Goal: Task Accomplishment & Management: Use online tool/utility

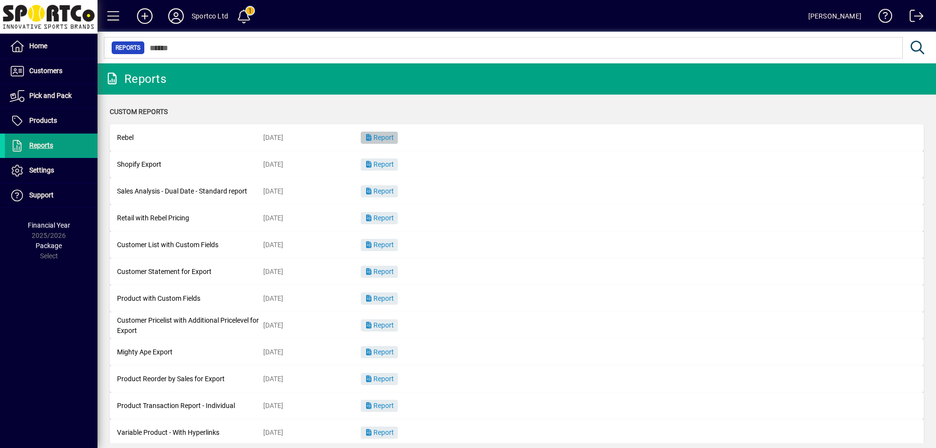
click at [390, 139] on span "Report" at bounding box center [379, 138] width 29 height 8
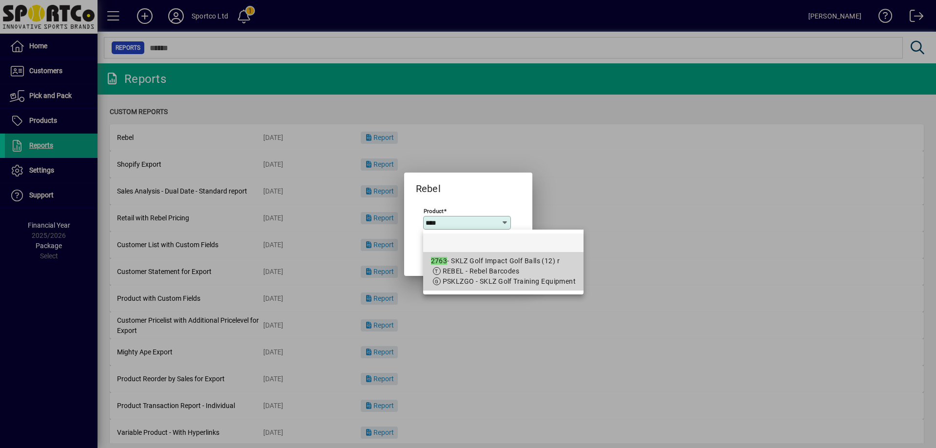
click at [494, 289] on mat-option "2763 - SKLZ Golf Impact Golf Balls (12) r REBEL - Rebel Barcodes PSKLZGO - SKLZ…" at bounding box center [503, 271] width 161 height 39
type input "**********"
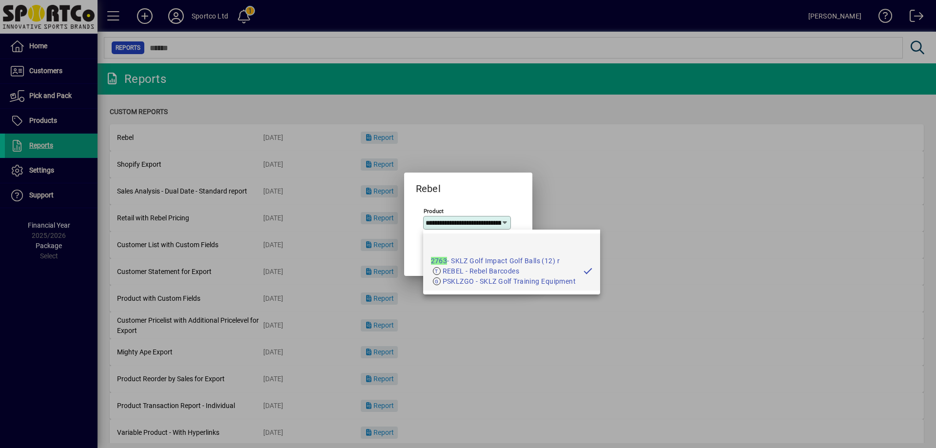
scroll to position [0, 54]
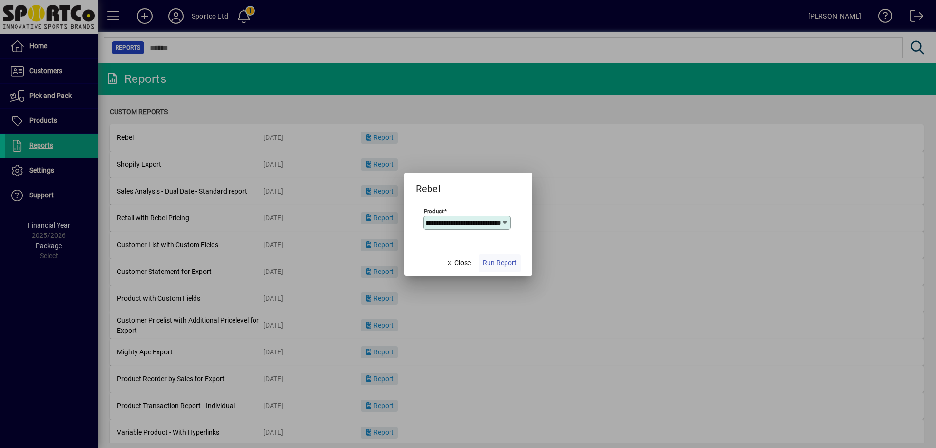
click at [509, 263] on span "Run Report" at bounding box center [500, 263] width 34 height 10
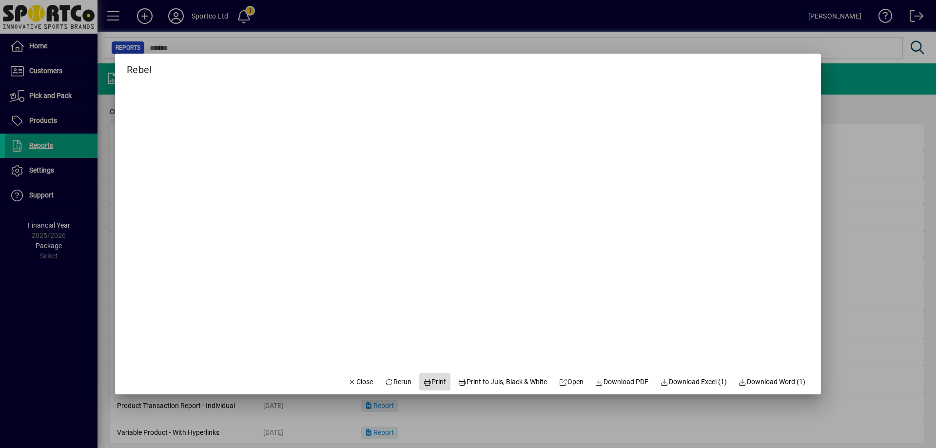
click at [428, 384] on span "Print" at bounding box center [434, 382] width 23 height 10
click at [349, 383] on span "Close" at bounding box center [360, 382] width 25 height 10
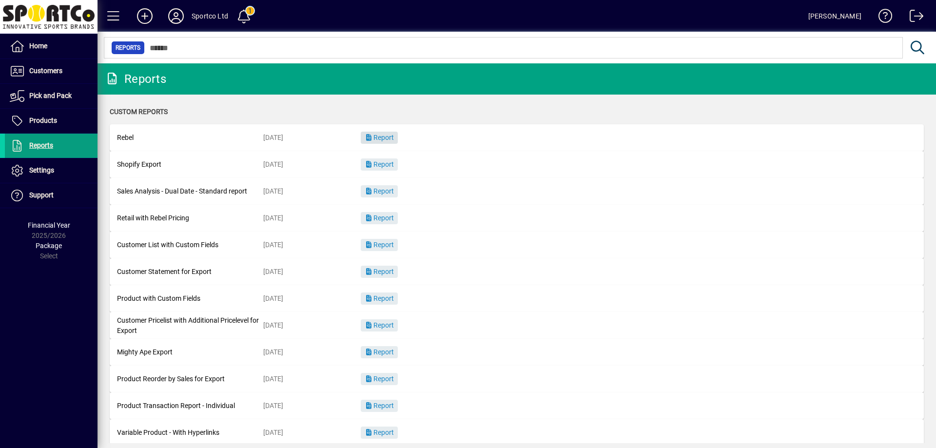
click at [392, 135] on span "Report" at bounding box center [379, 138] width 29 height 8
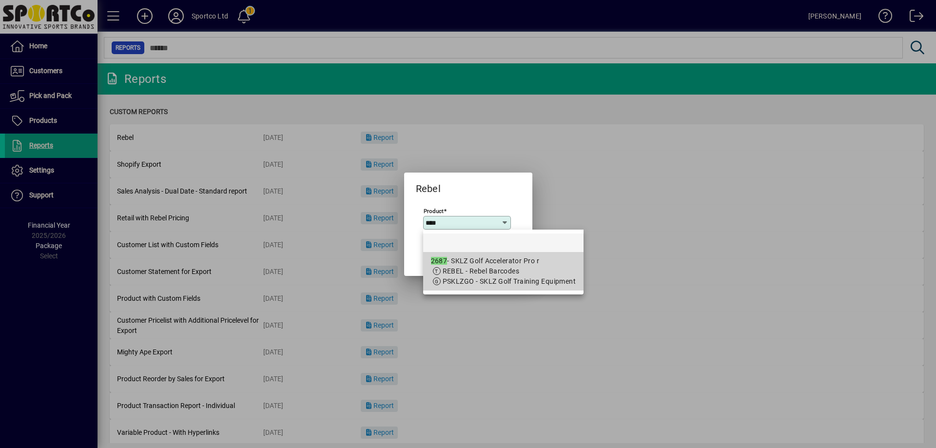
click at [532, 262] on div "2687 - SKLZ Golf Accelerator Pro r" at bounding box center [503, 261] width 145 height 10
type input "**********"
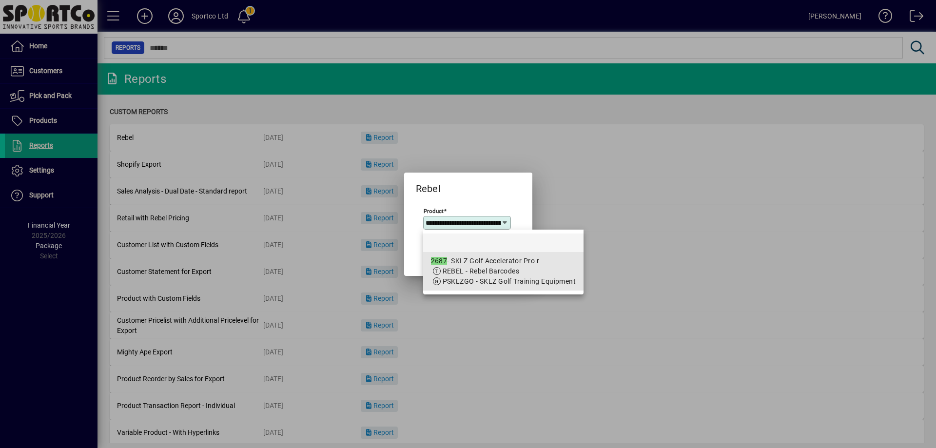
scroll to position [0, 33]
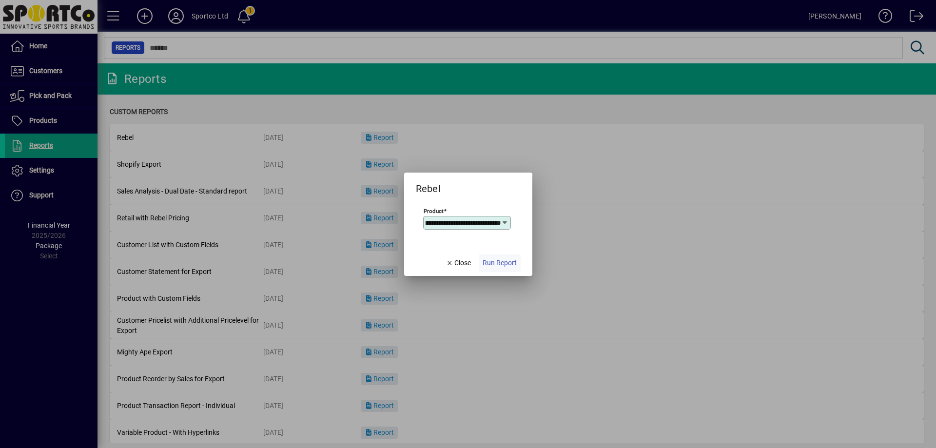
click at [501, 269] on span "button" at bounding box center [500, 263] width 42 height 23
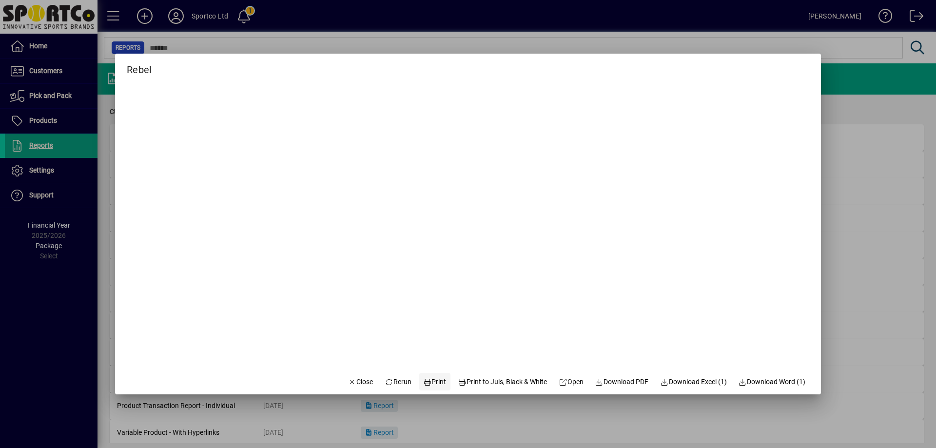
click at [424, 383] on span "Print" at bounding box center [434, 382] width 23 height 10
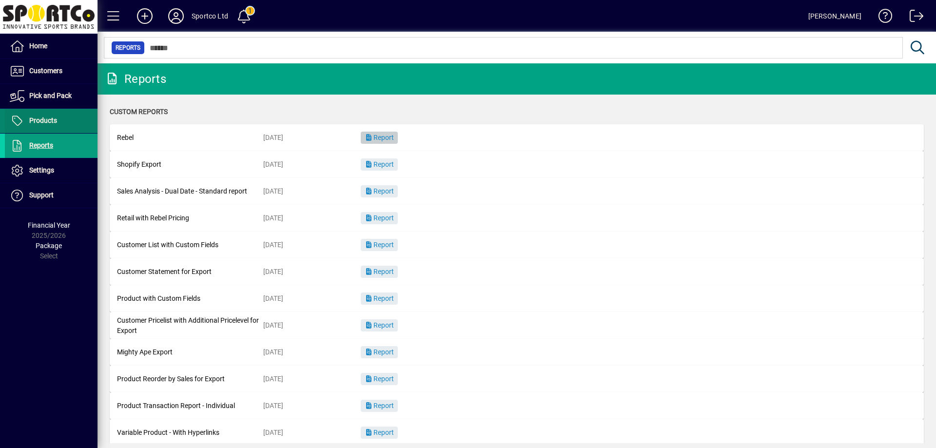
click at [58, 116] on span at bounding box center [51, 120] width 93 height 23
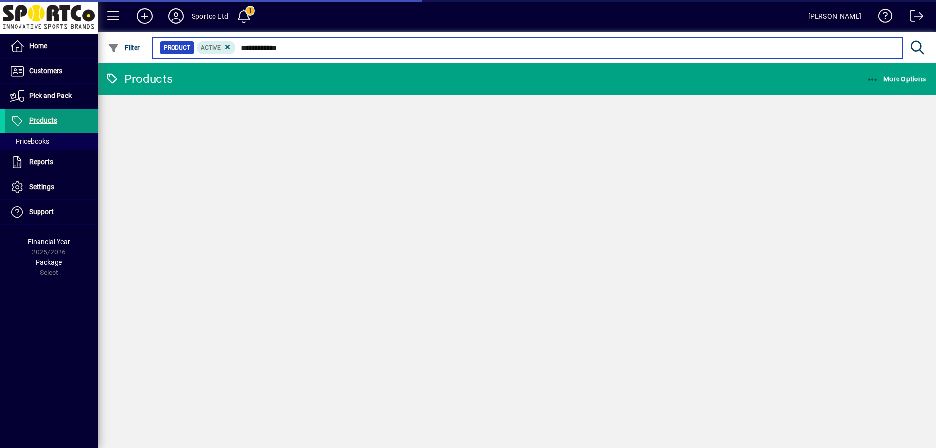
type input "**********"
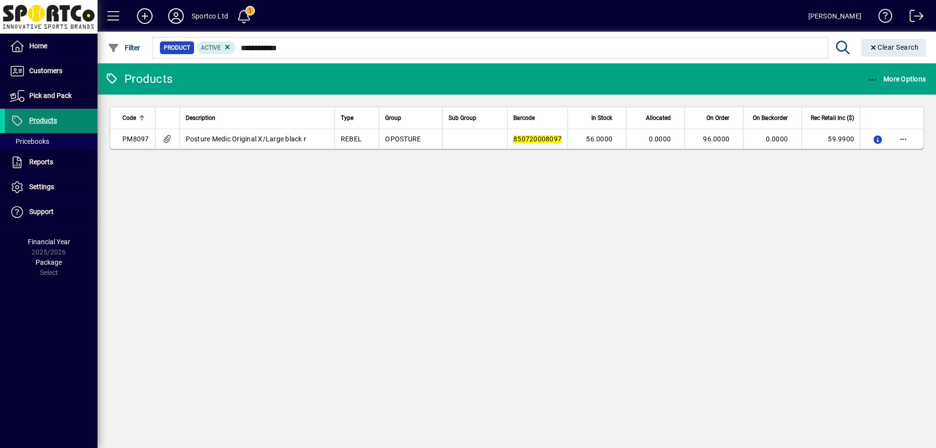
click at [11, 124] on icon at bounding box center [17, 121] width 15 height 12
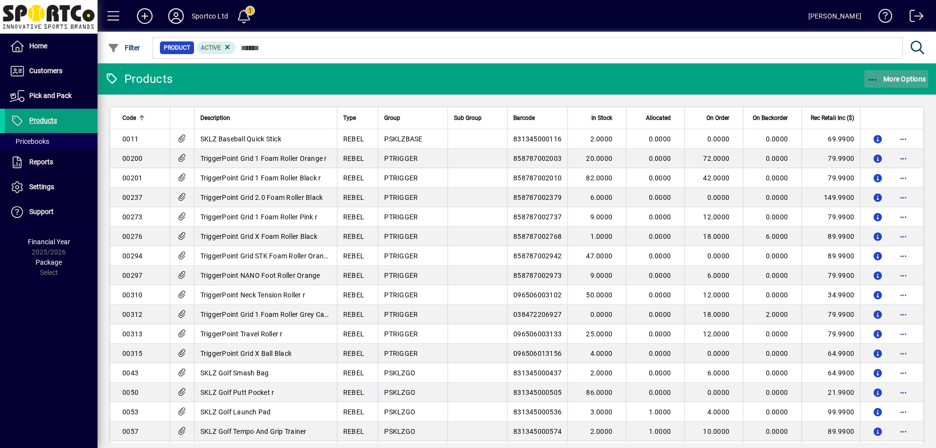
click at [870, 80] on icon "button" at bounding box center [873, 80] width 12 height 10
click at [872, 101] on span "Product Status" at bounding box center [882, 100] width 70 height 9
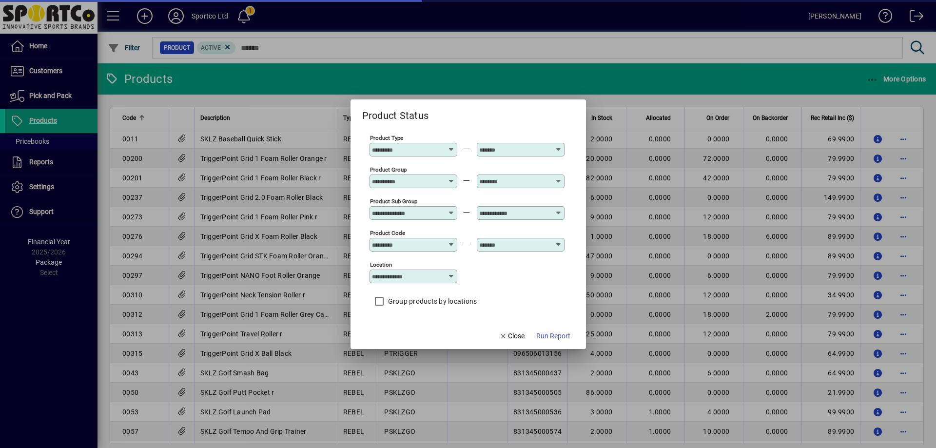
click at [401, 178] on input "Product Group" at bounding box center [407, 182] width 71 height 8
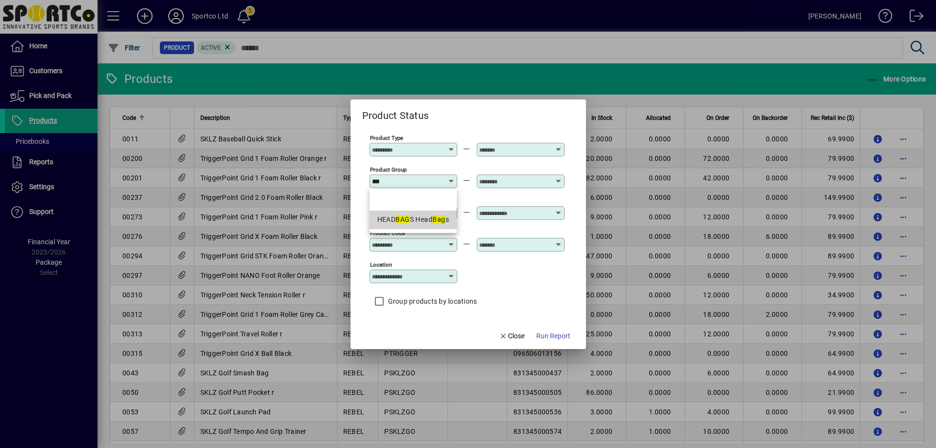
click at [400, 219] on em "BAG" at bounding box center [403, 220] width 14 height 8
type input "**********"
click at [487, 176] on div at bounding box center [521, 182] width 88 height 14
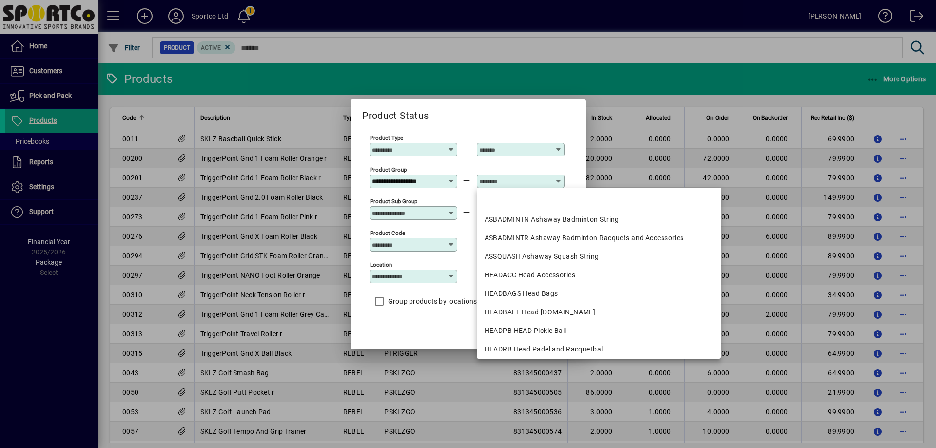
click at [488, 182] on input "text" at bounding box center [514, 182] width 71 height 8
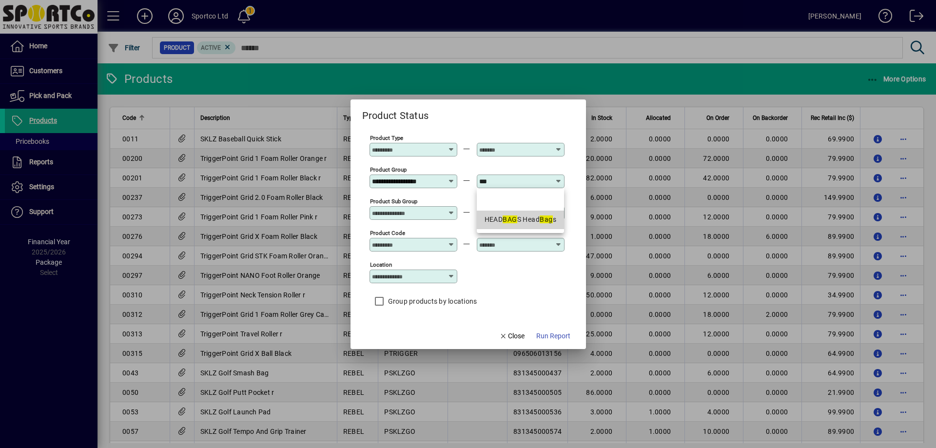
click at [505, 218] on em "BAG" at bounding box center [510, 220] width 14 height 8
type input "**********"
click at [566, 337] on span "Run Report" at bounding box center [553, 336] width 34 height 10
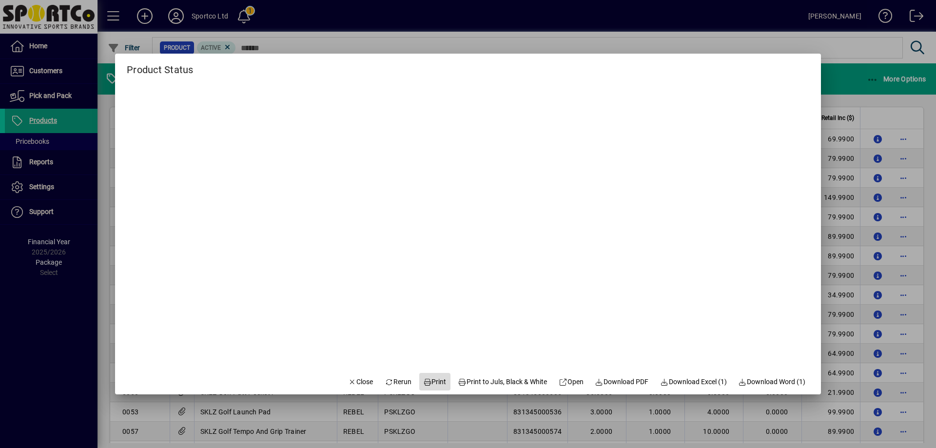
click at [423, 380] on span "Print" at bounding box center [434, 382] width 23 height 10
click at [437, 382] on span "Print" at bounding box center [434, 382] width 23 height 10
